Goal: Find specific page/section: Find specific page/section

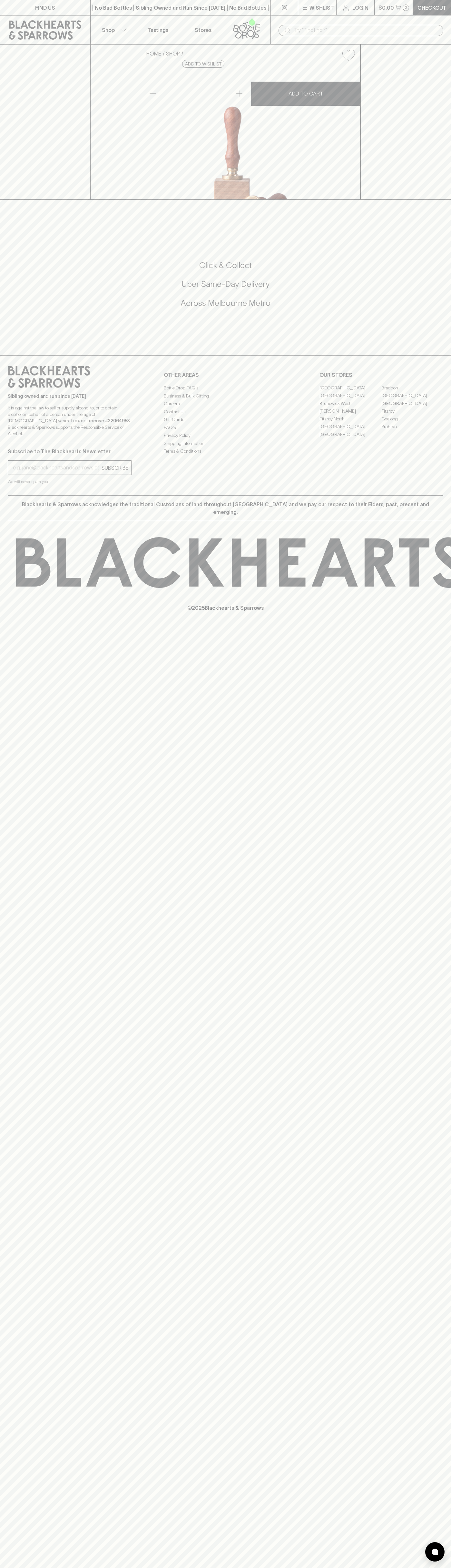
click at [451, 1567] on html "FIND US | No Bad Bottles | Sibling Owned and Run Since [DATE] | No Bad Bottles …" at bounding box center [225, 784] width 451 height 1568
click at [93, 1567] on html "FIND US | No Bad Bottles | Sibling Owned and Run Since [DATE] | No Bad Bottles …" at bounding box center [225, 784] width 451 height 1568
click at [8, 1483] on div "FIND US | No Bad Bottles | Sibling Owned and Run Since [DATE] | No Bad Bottles …" at bounding box center [225, 784] width 451 height 1568
